Goal: Information Seeking & Learning: Learn about a topic

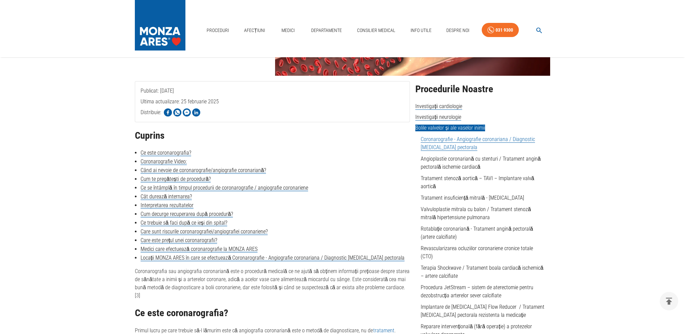
scroll to position [101, 0]
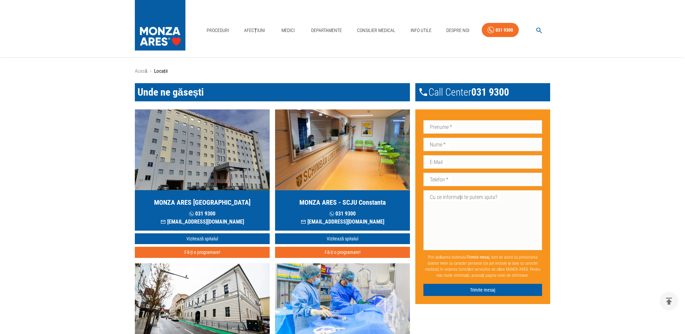
scroll to position [640, 0]
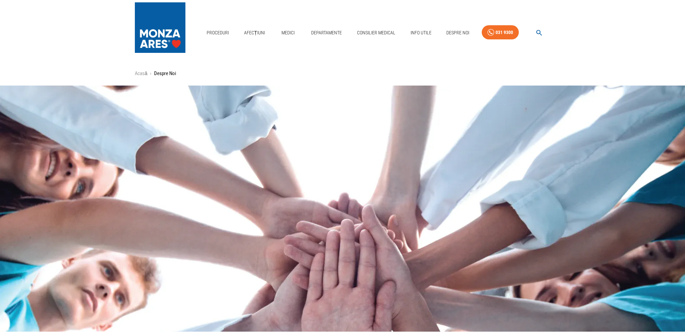
scroll to position [67, 0]
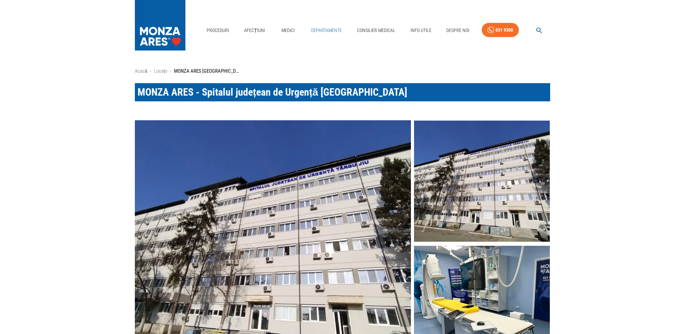
click at [328, 29] on link "Departamente" at bounding box center [326, 31] width 36 height 14
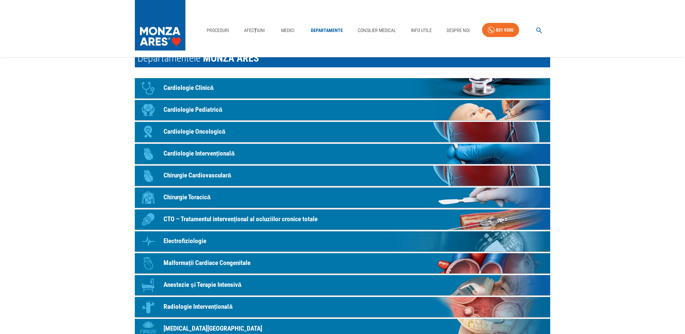
scroll to position [34, 0]
click at [369, 30] on link "Consilier Medical" at bounding box center [377, 31] width 44 height 14
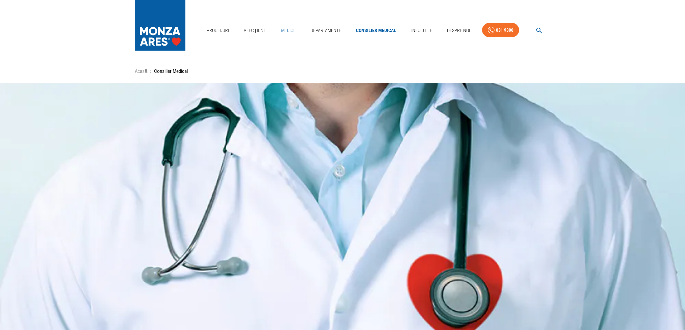
click at [289, 31] on link "Medici" at bounding box center [288, 31] width 22 height 14
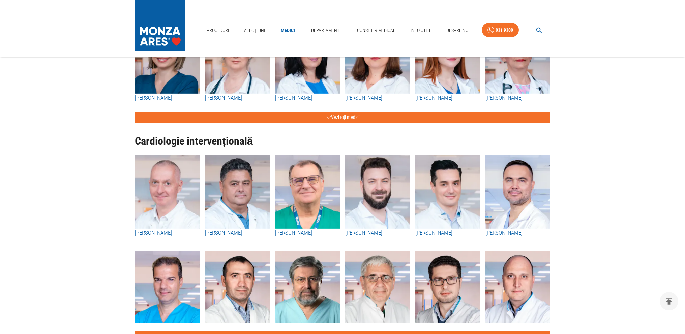
scroll to position [169, 0]
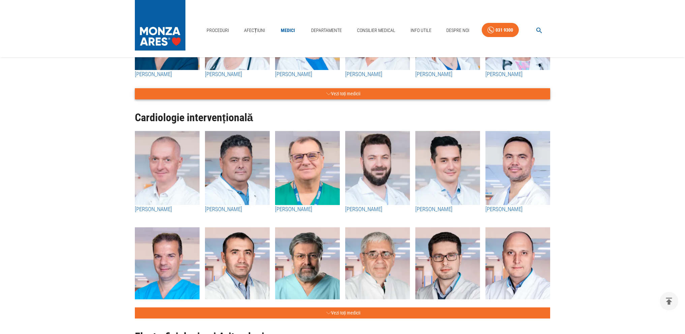
click at [359, 92] on button "Vezi toți medicii" at bounding box center [342, 93] width 415 height 11
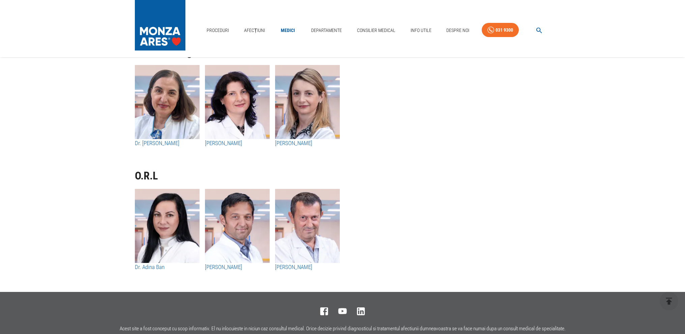
scroll to position [4584, 0]
